Goal: Task Accomplishment & Management: Manage account settings

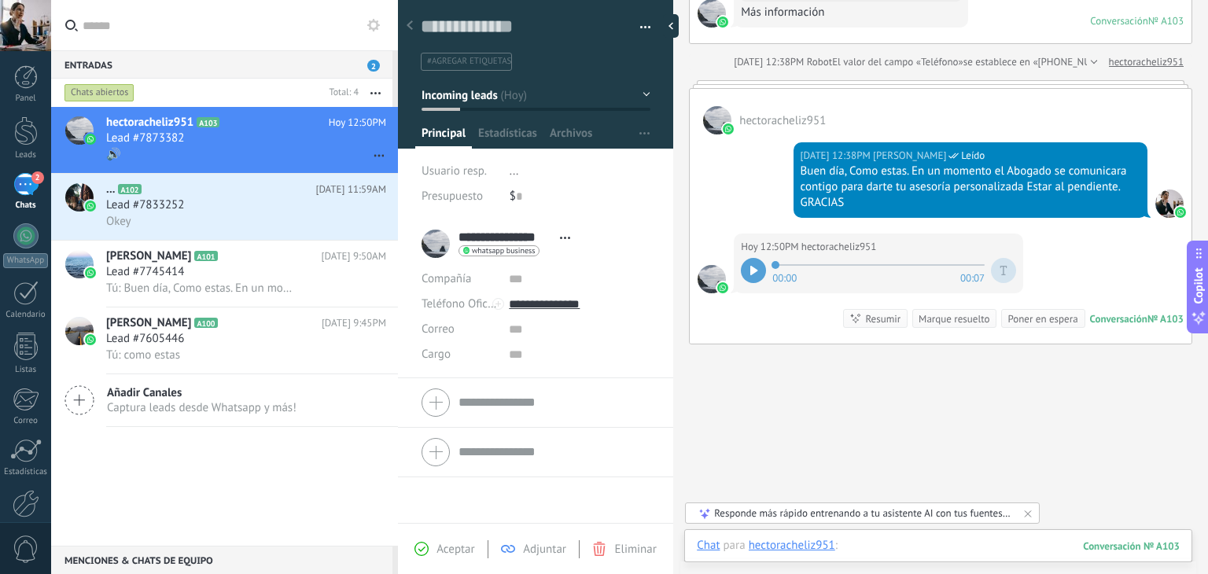
click at [867, 548] on div at bounding box center [938, 561] width 483 height 47
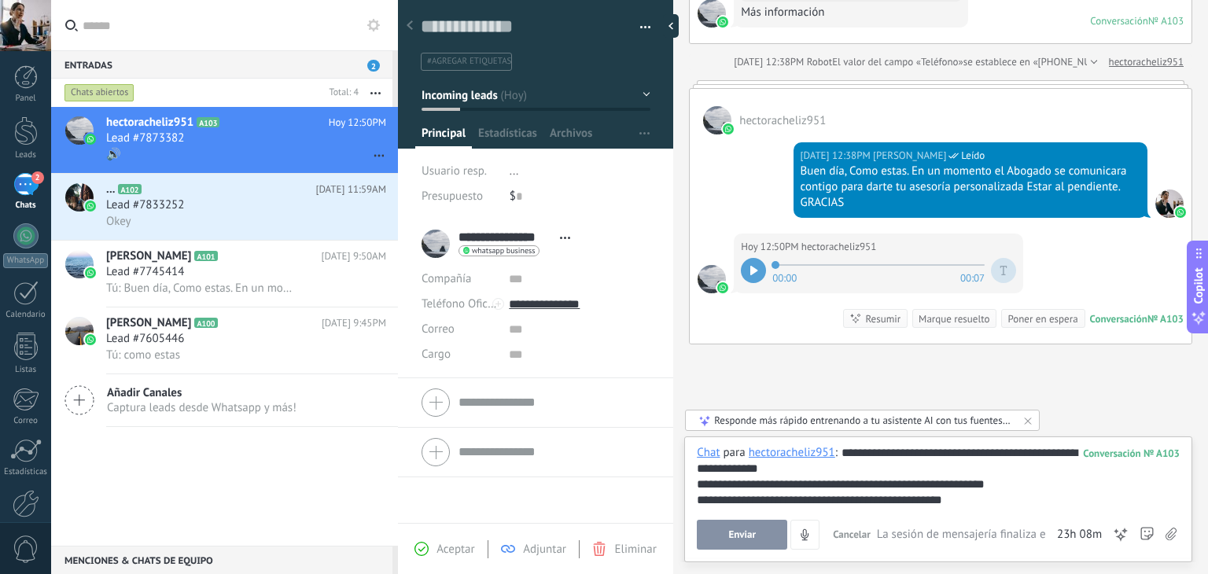
click at [745, 538] on span "Enviar" at bounding box center [743, 535] width 28 height 11
